Goal: Find specific page/section: Find specific page/section

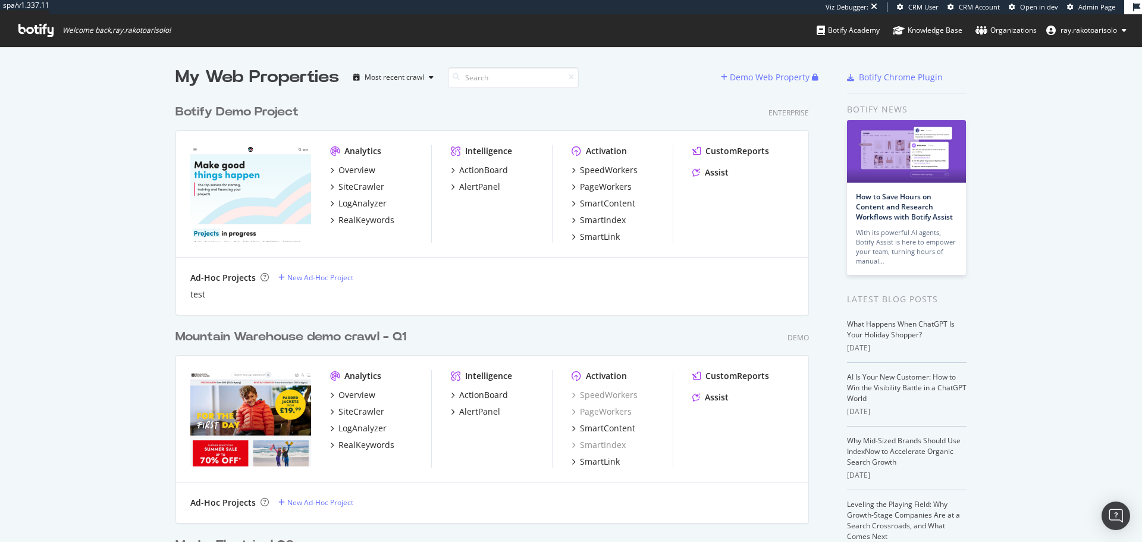
scroll to position [3963, 634]
click at [180, 77] on div "My Web Properties" at bounding box center [257, 77] width 164 height 24
click at [890, 81] on div "Botify Chrome Plugin" at bounding box center [901, 77] width 84 height 12
click at [42, 26] on icon at bounding box center [35, 30] width 35 height 13
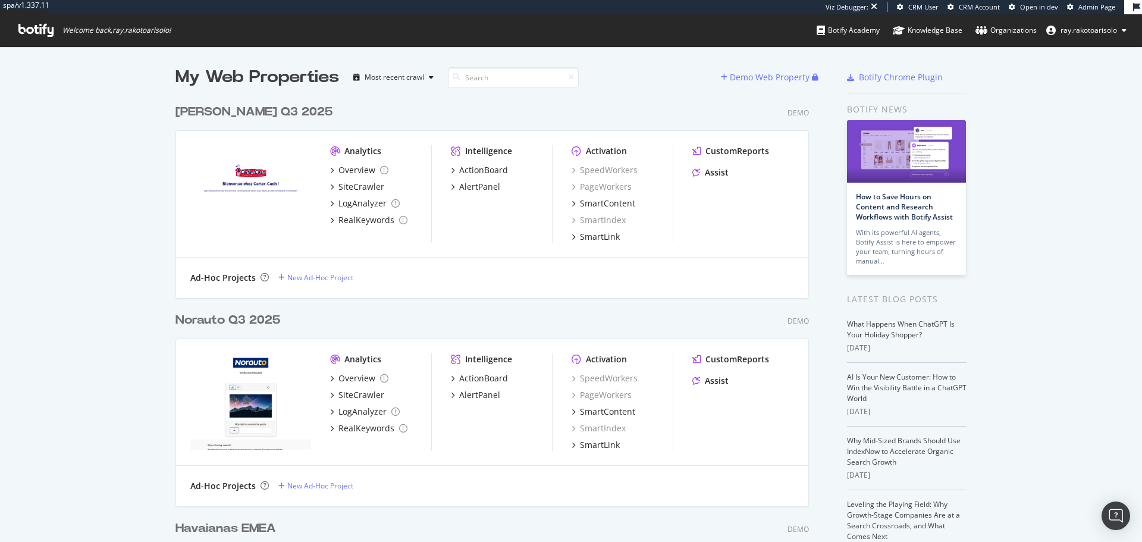
scroll to position [6141, 634]
click at [489, 80] on input at bounding box center [513, 77] width 131 height 21
paste input "parapharmacie lafayette"
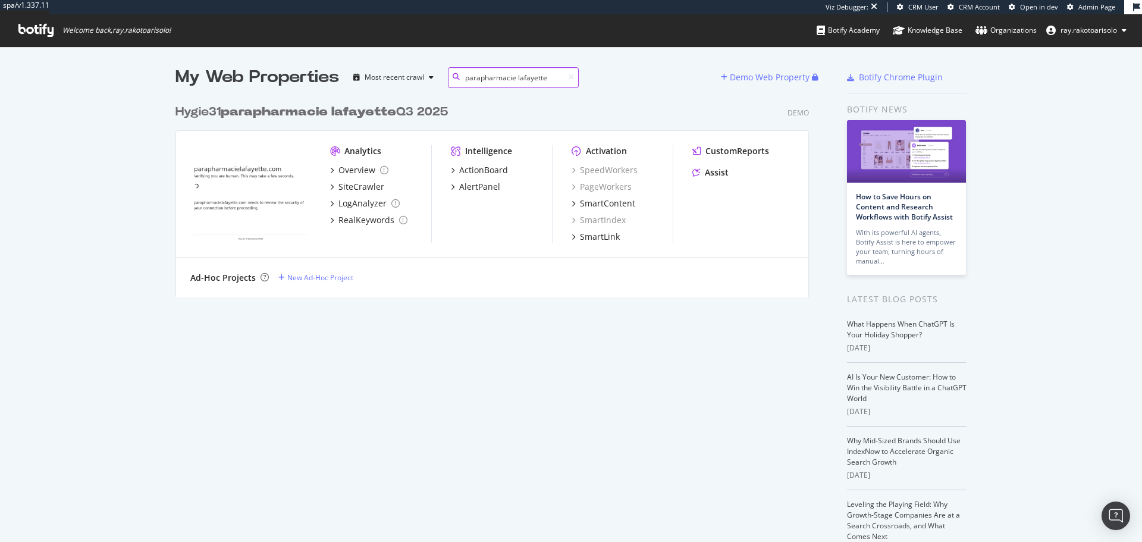
scroll to position [199, 634]
type input "parapharmacie lafayette"
click at [363, 114] on b "parapharmacie lafayette" at bounding box center [308, 112] width 175 height 12
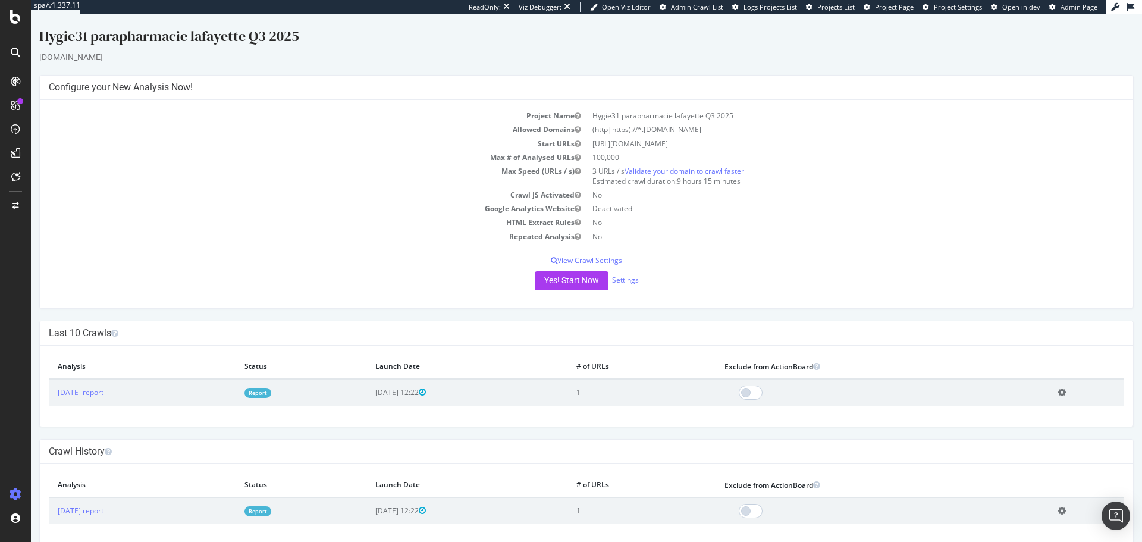
click at [17, 59] on div at bounding box center [15, 52] width 19 height 19
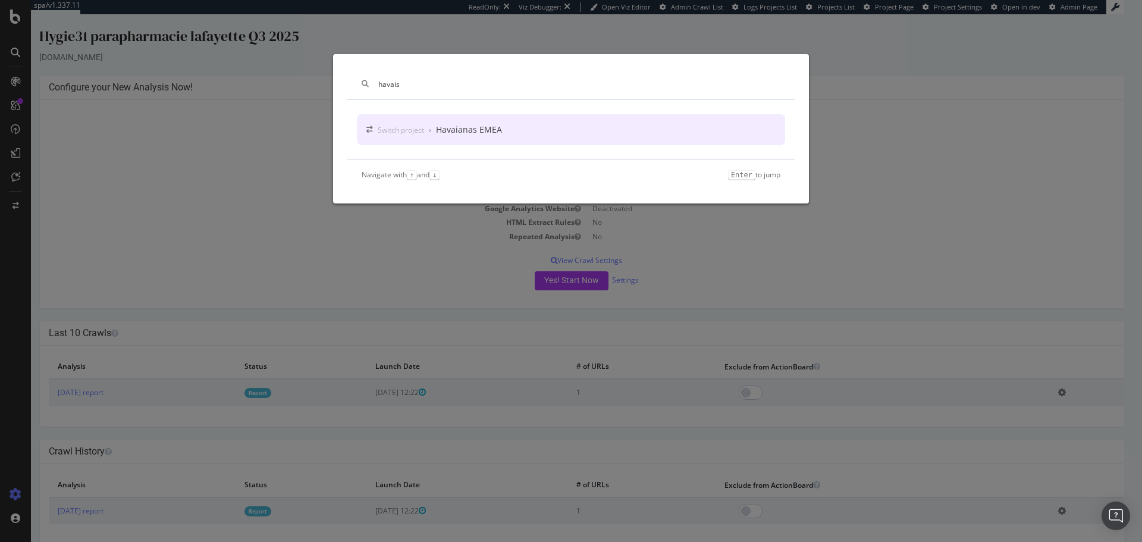
type input "havais"
click at [448, 122] on div "Switch project › Havaianas EMEA" at bounding box center [571, 129] width 428 height 31
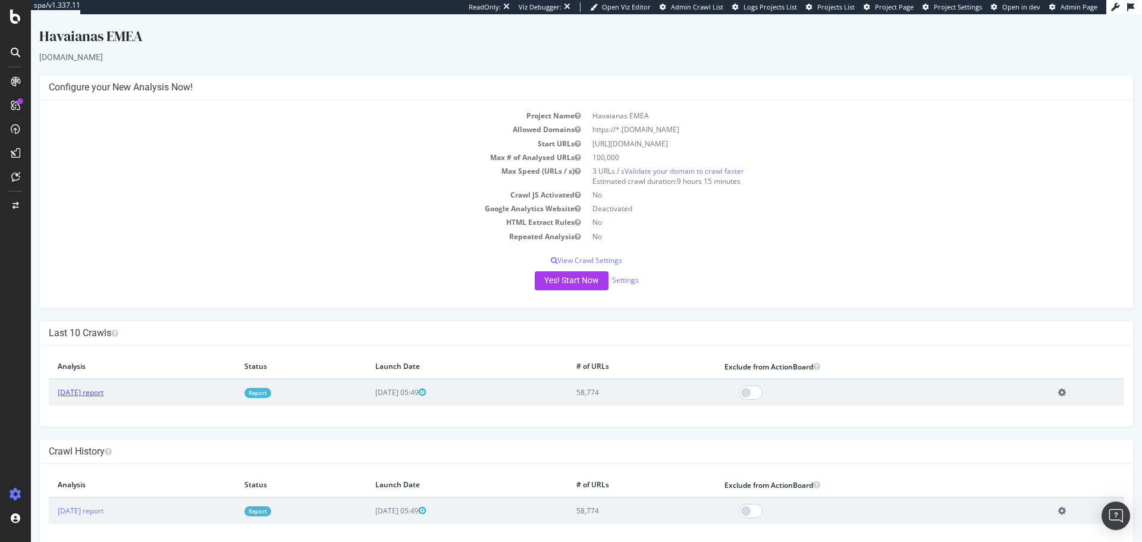
click at [102, 390] on link "[DATE] report" at bounding box center [81, 392] width 46 height 10
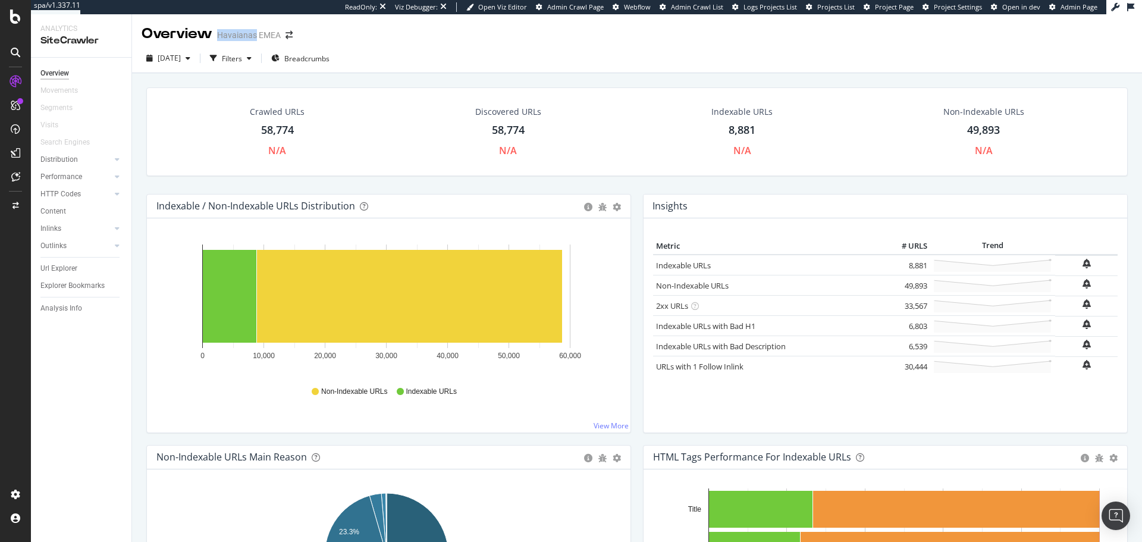
drag, startPoint x: 256, startPoint y: 36, endPoint x: 218, endPoint y: 37, distance: 38.1
click at [218, 37] on div "Havaianas EMEA" at bounding box center [249, 35] width 64 height 12
copy div "Havaianas"
